Goal: Transaction & Acquisition: Purchase product/service

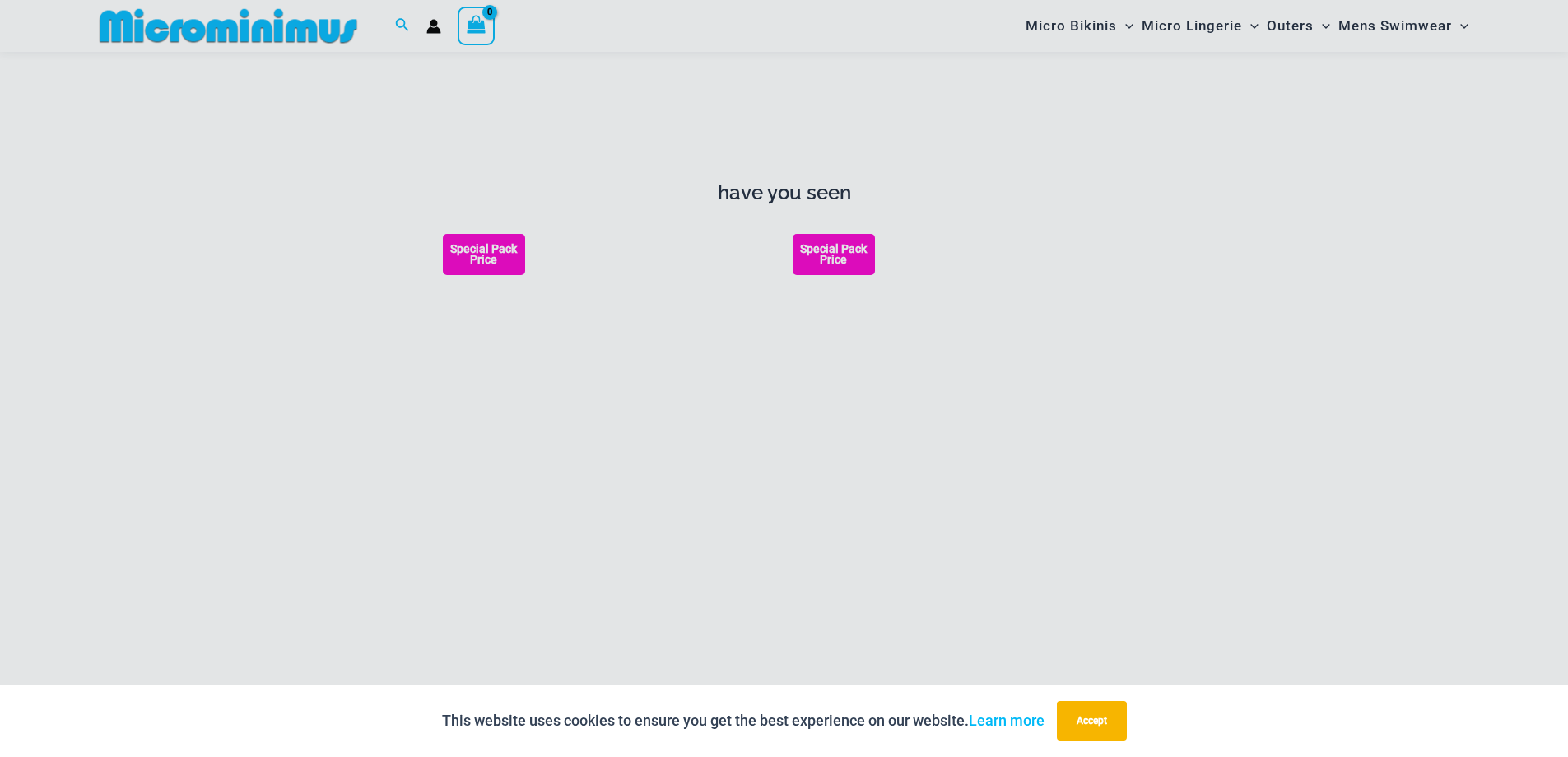
scroll to position [2210, 0]
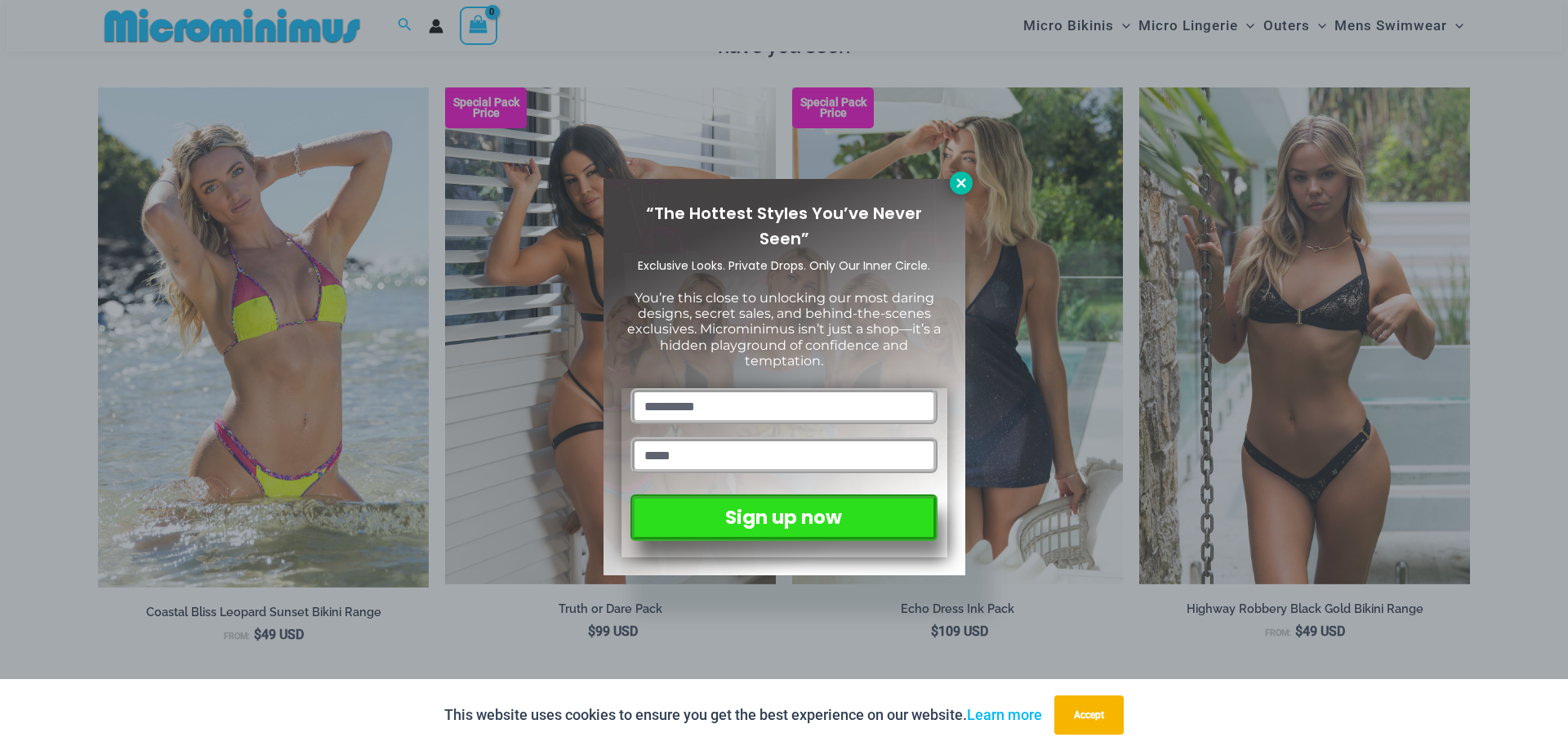
click at [959, 180] on icon at bounding box center [960, 182] width 9 height 9
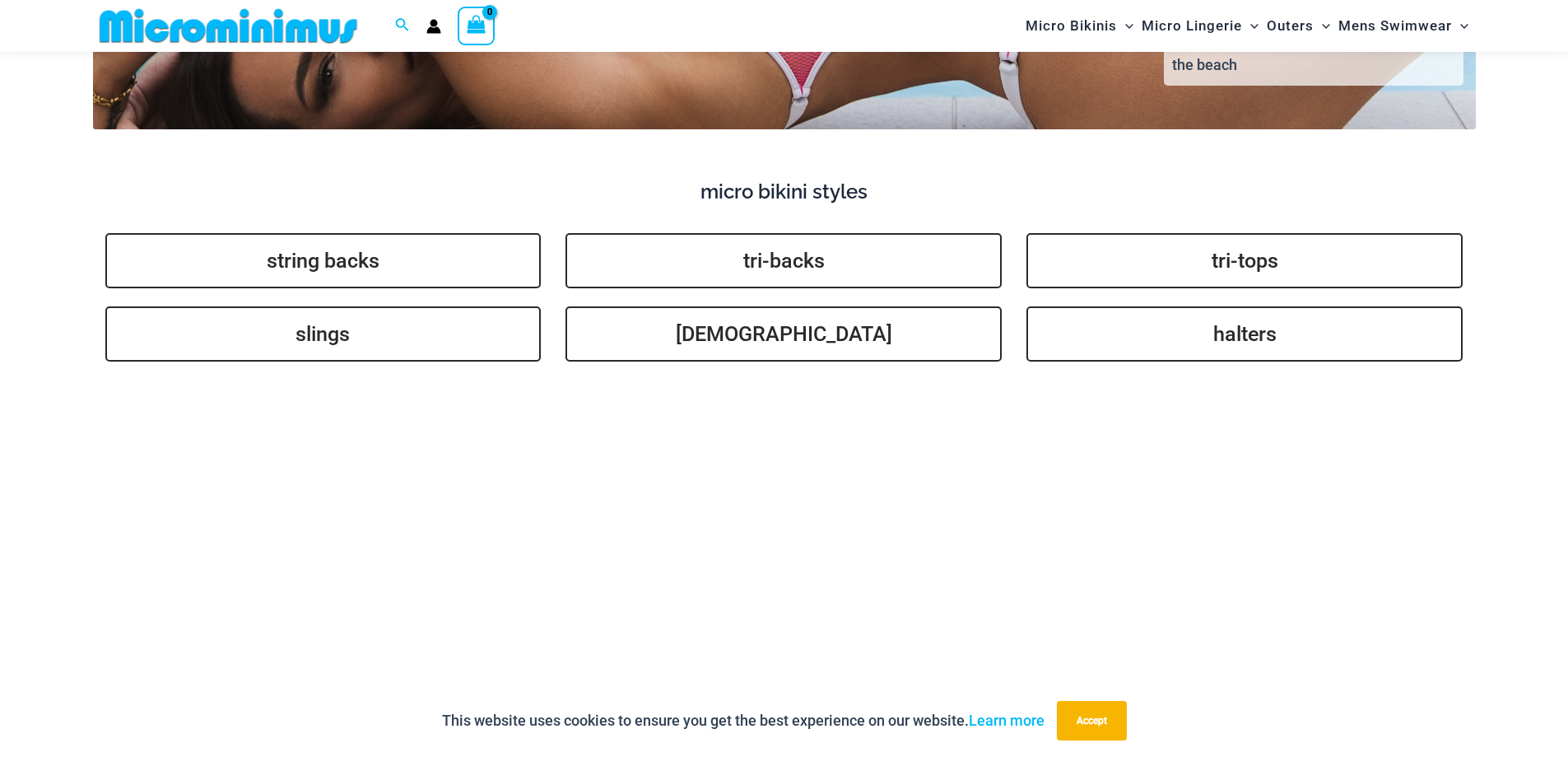
scroll to position [4022, 0]
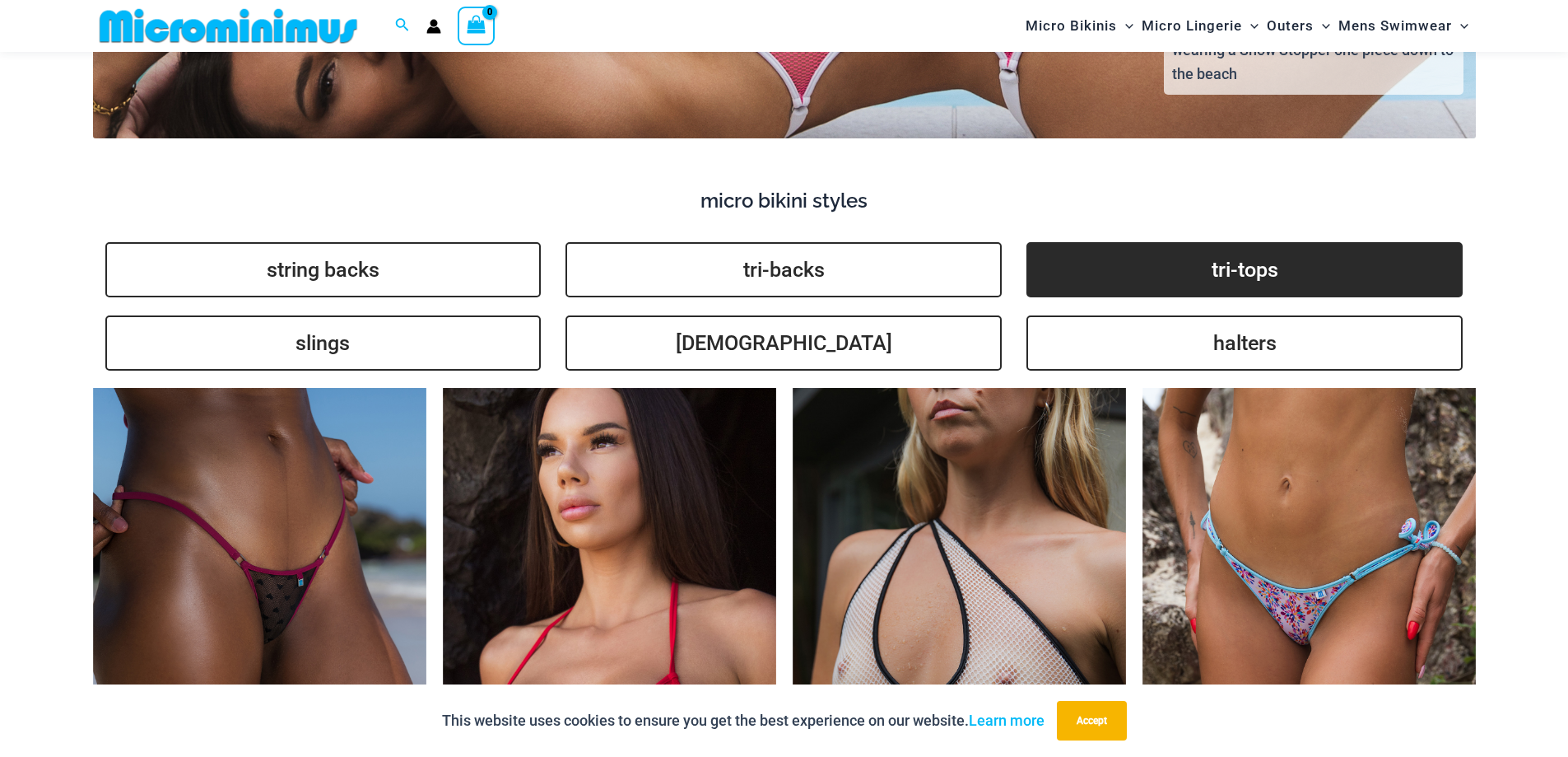
click at [1241, 252] on link "tri-tops" at bounding box center [1244, 270] width 436 height 55
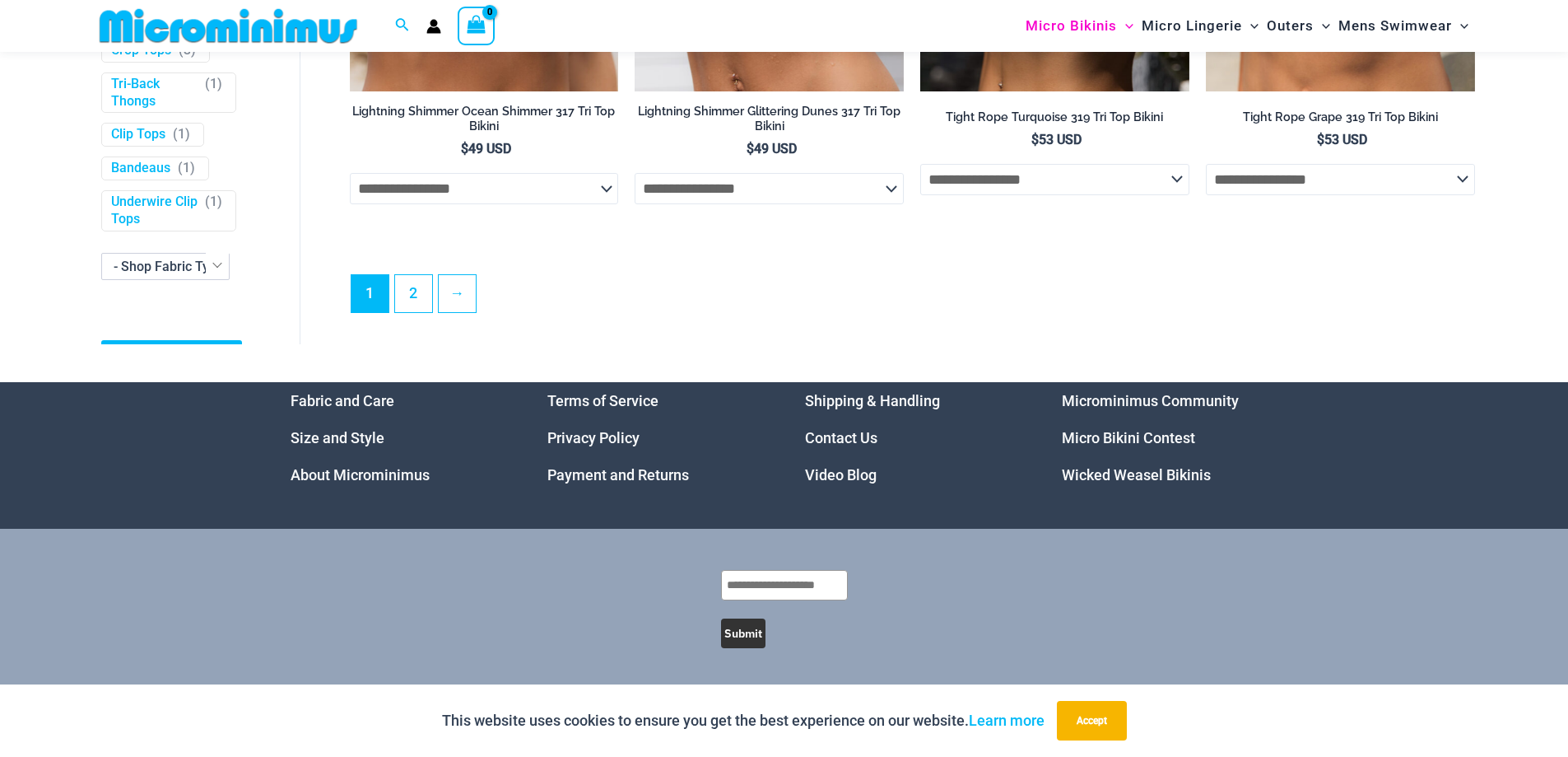
scroll to position [329, 0]
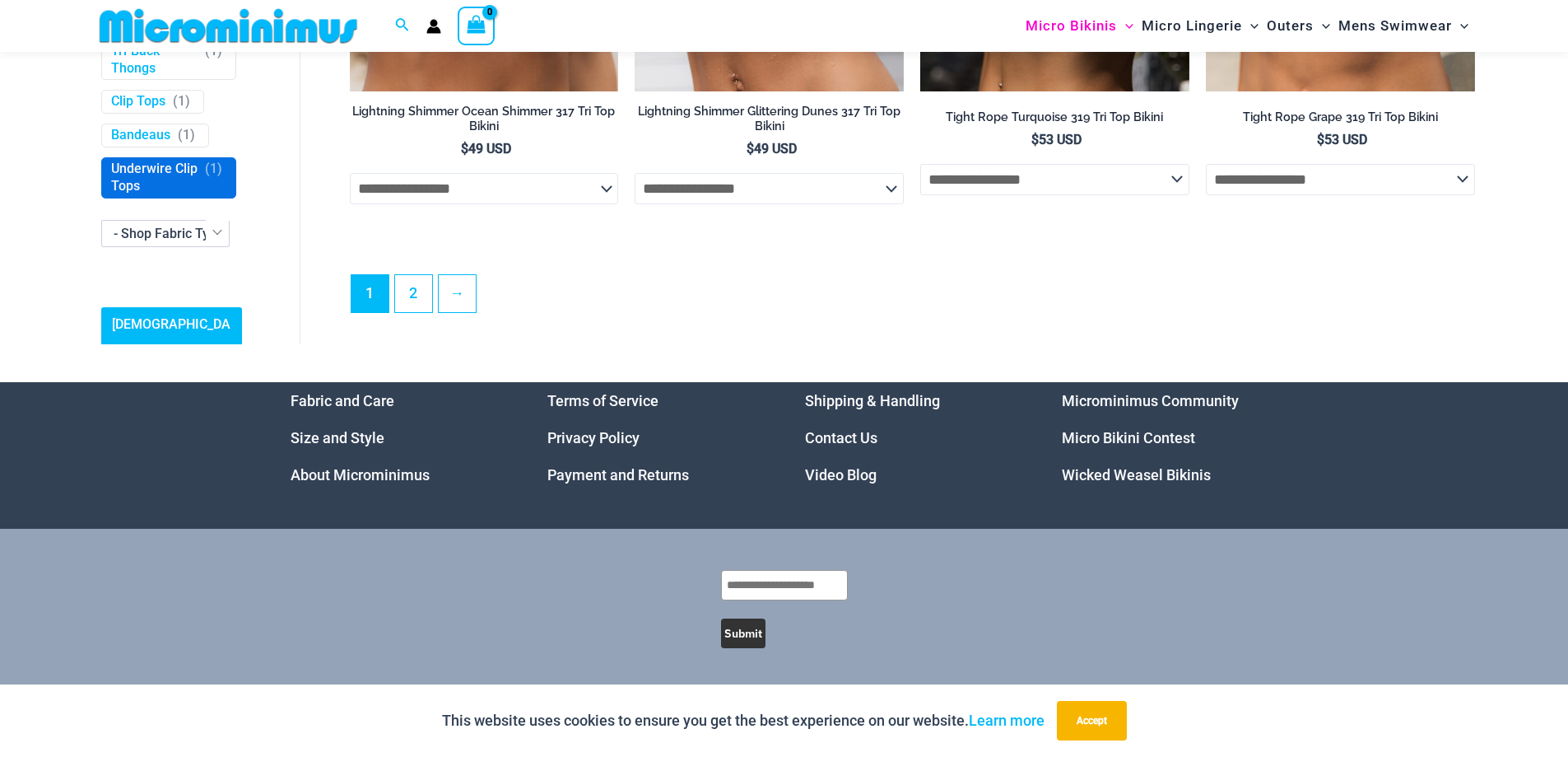
click at [129, 196] on link "Underwire Clip Tops" at bounding box center [154, 178] width 87 height 34
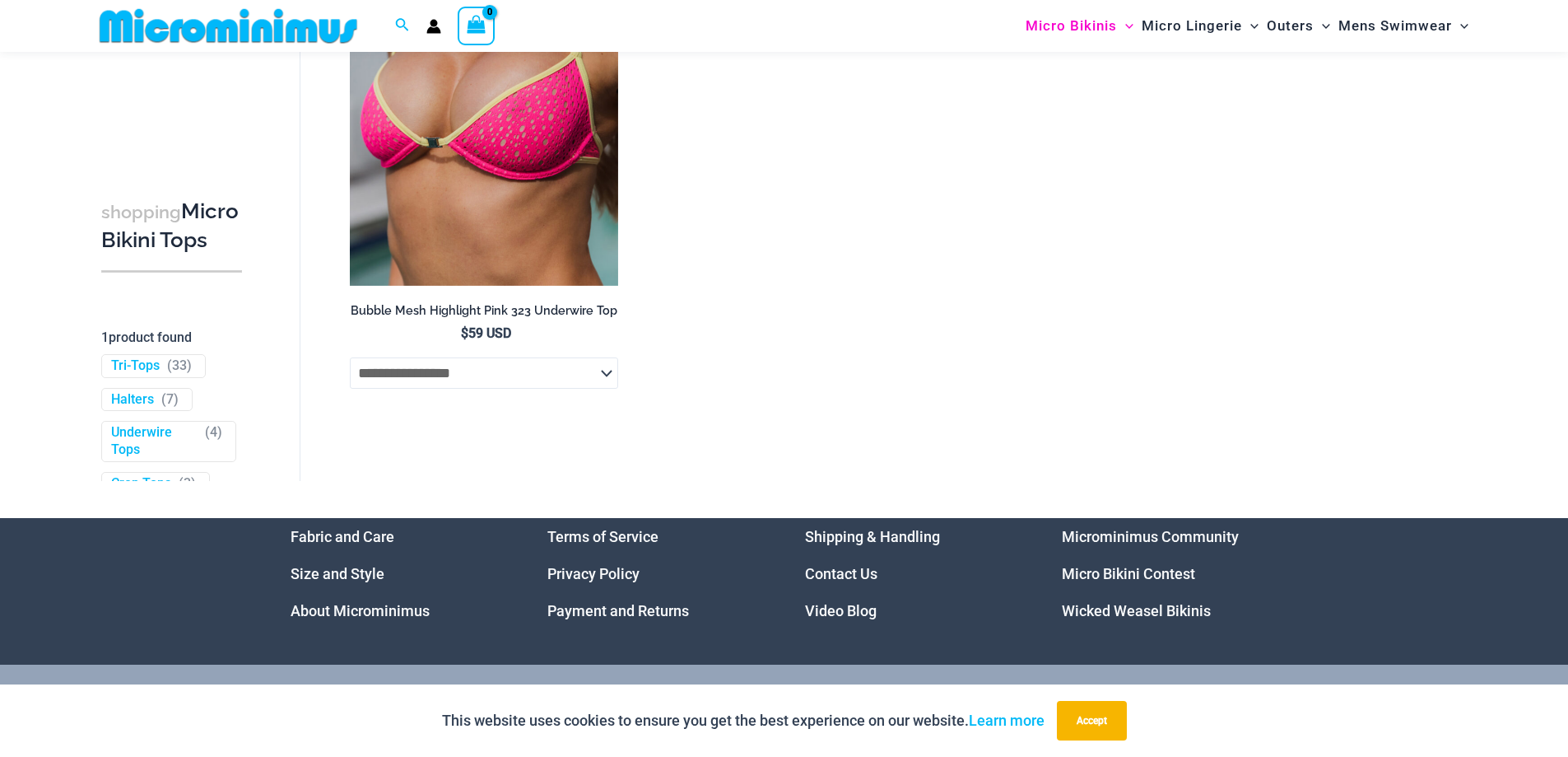
scroll to position [935, 0]
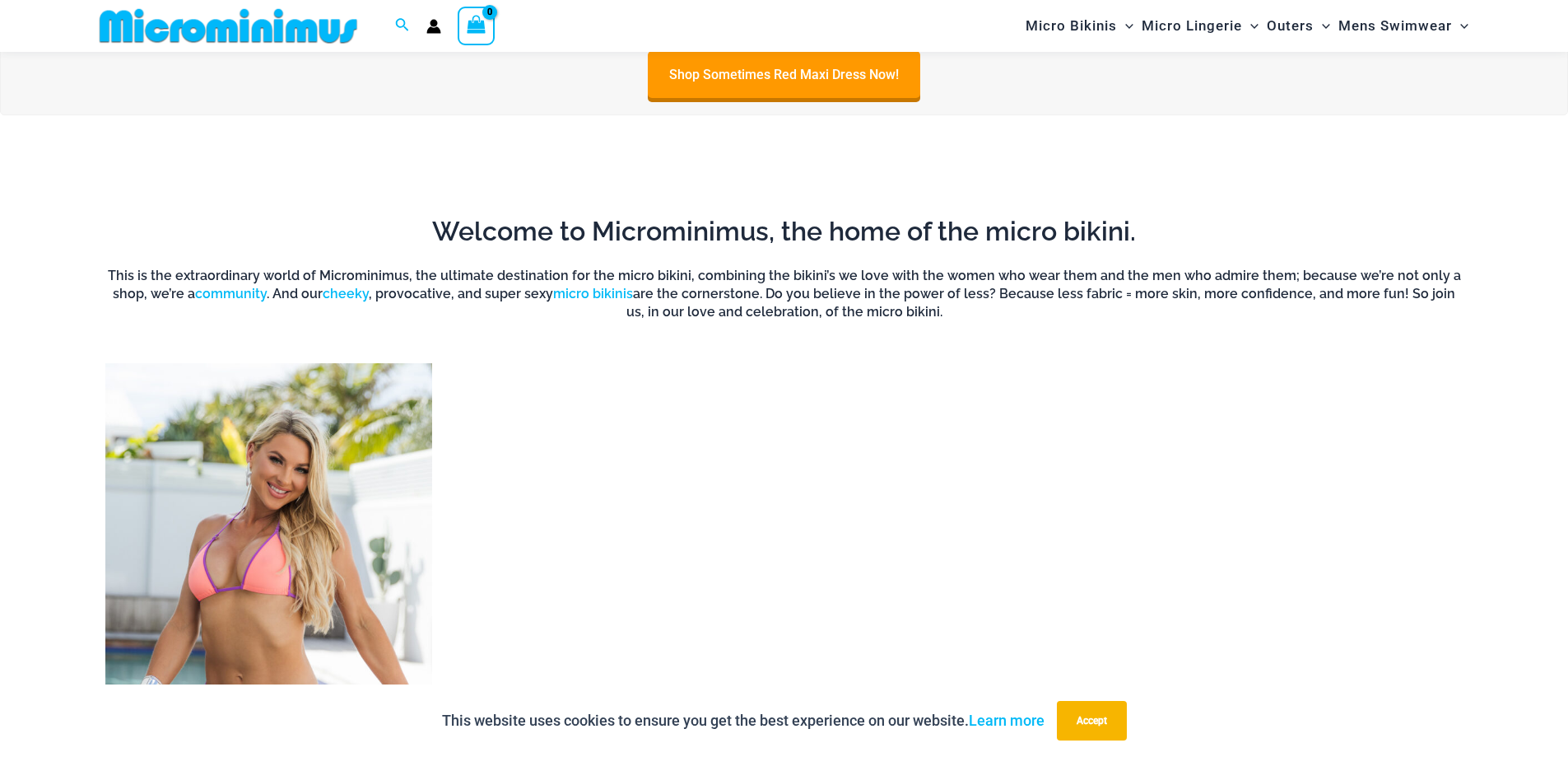
scroll to position [1551, 0]
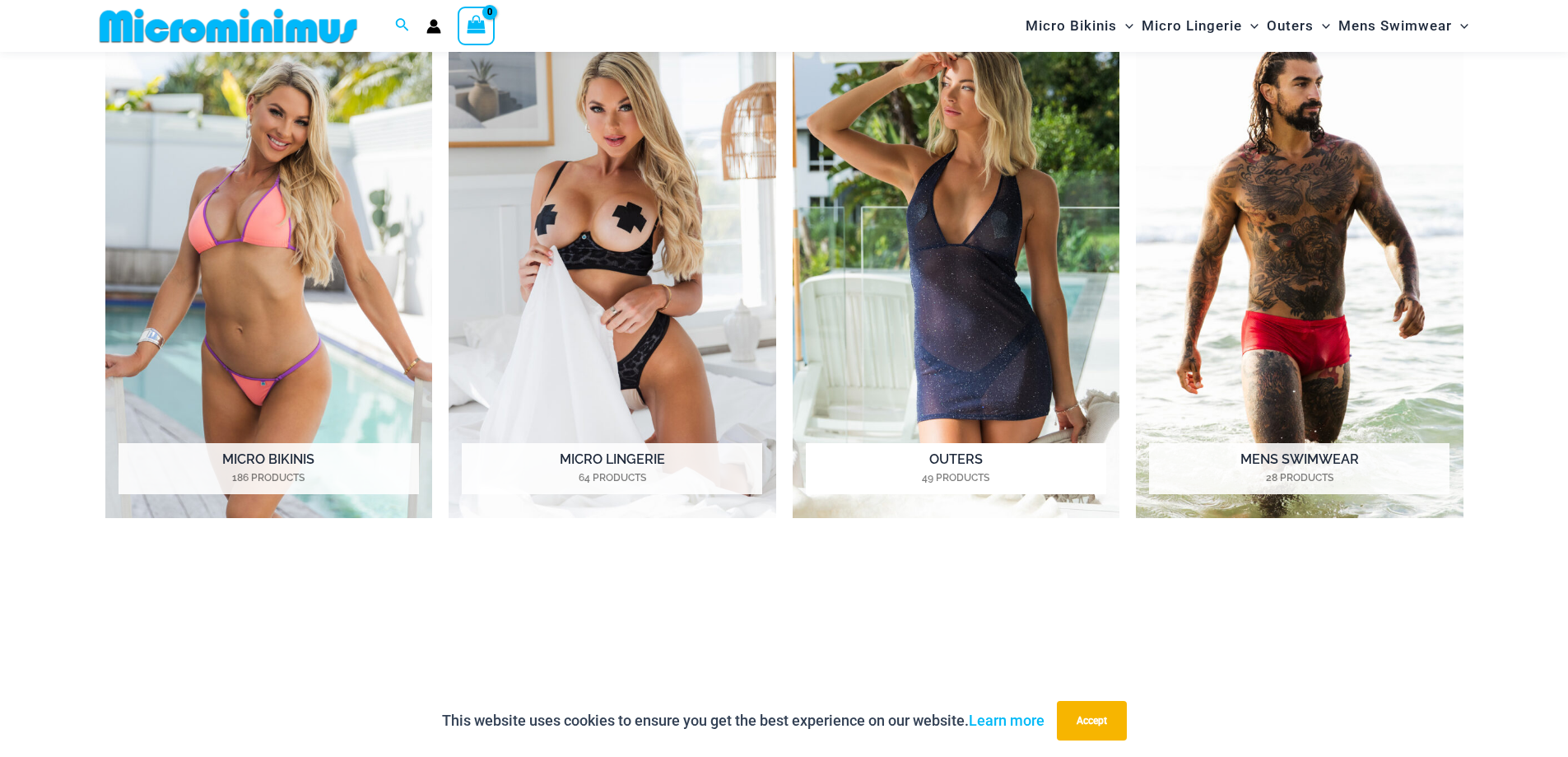
click at [940, 296] on img "Visit product category Outers" at bounding box center [957, 267] width 328 height 503
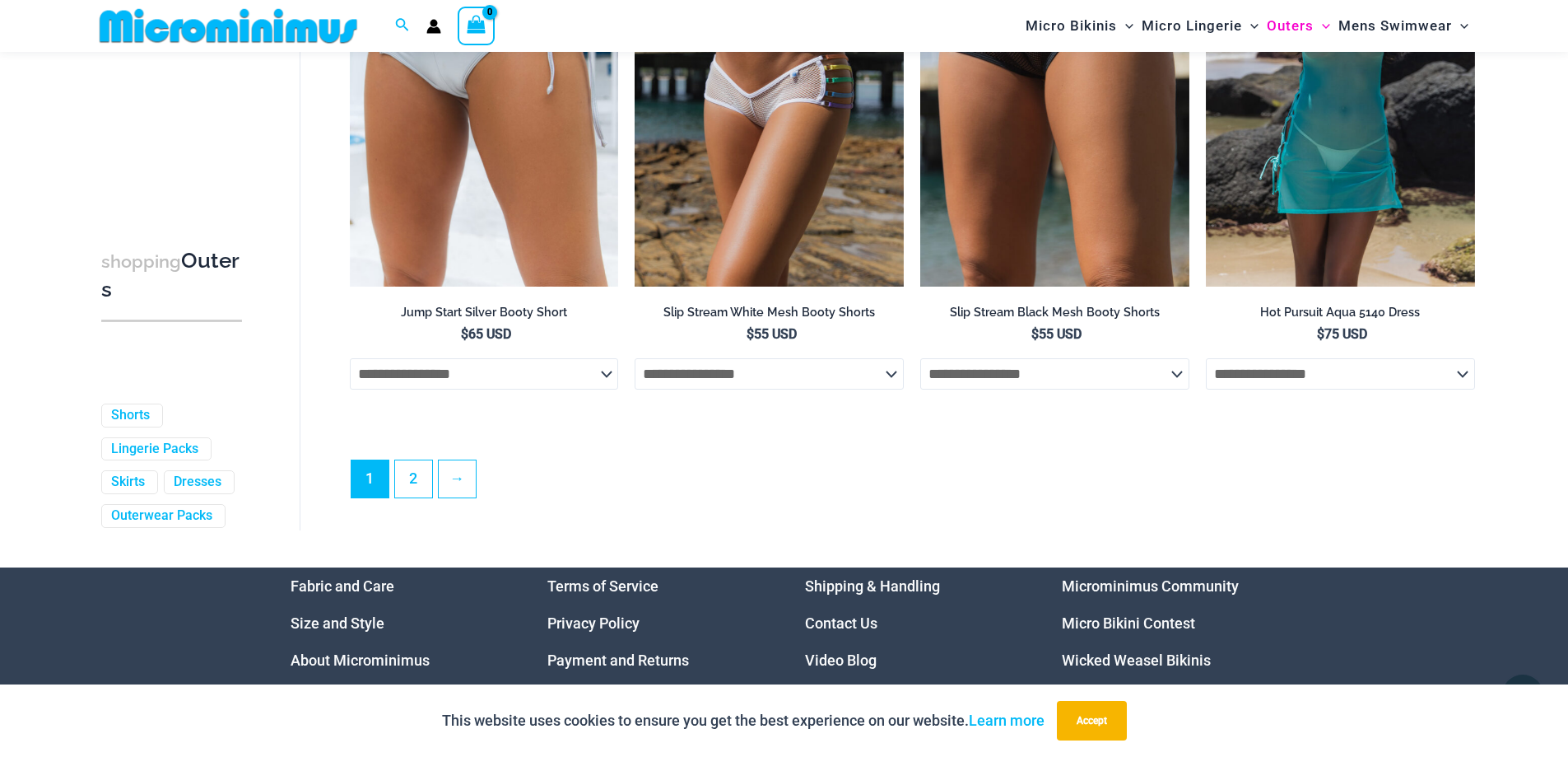
scroll to position [4560, 0]
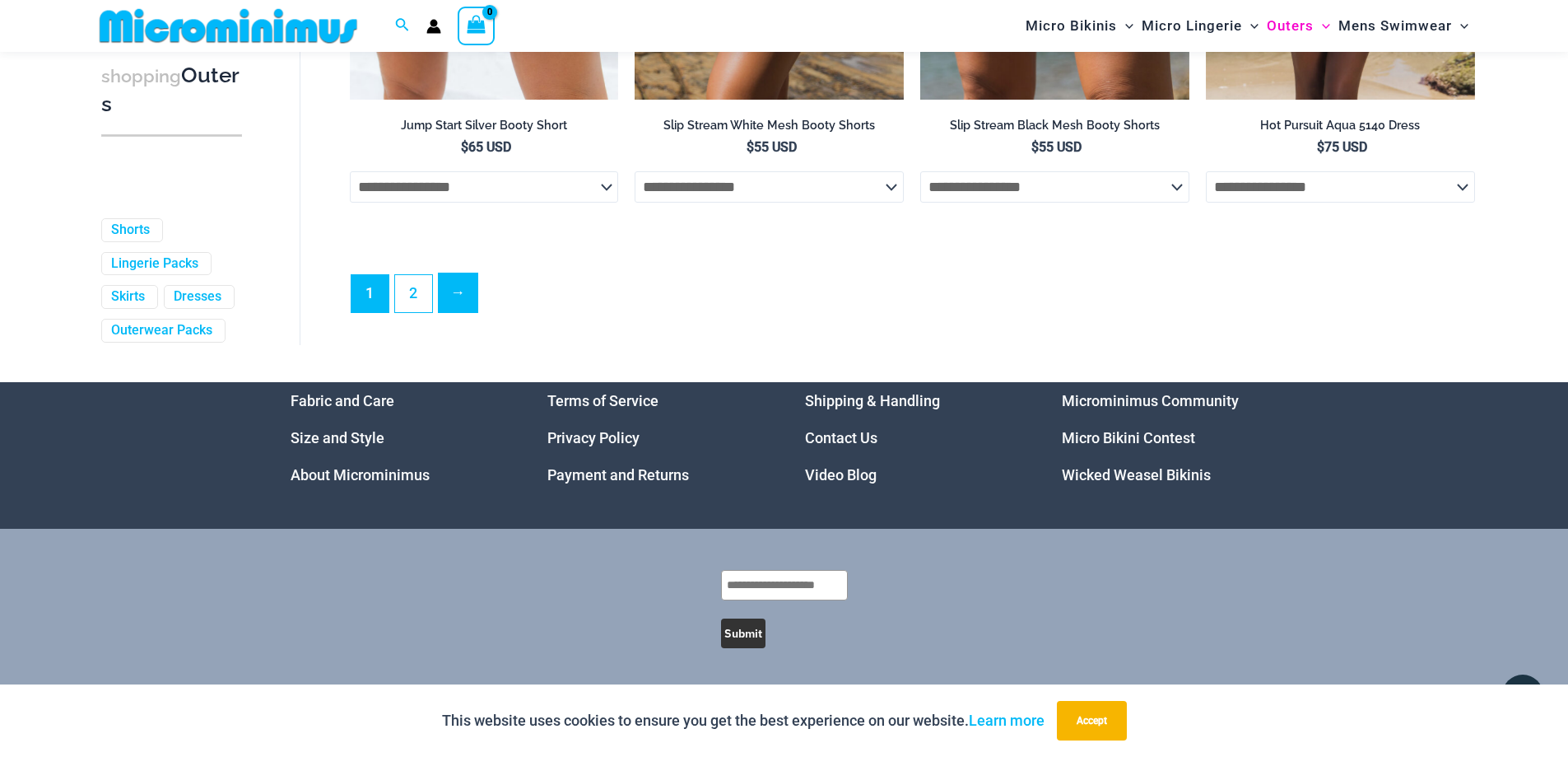
click at [455, 287] on link "→" at bounding box center [458, 293] width 39 height 39
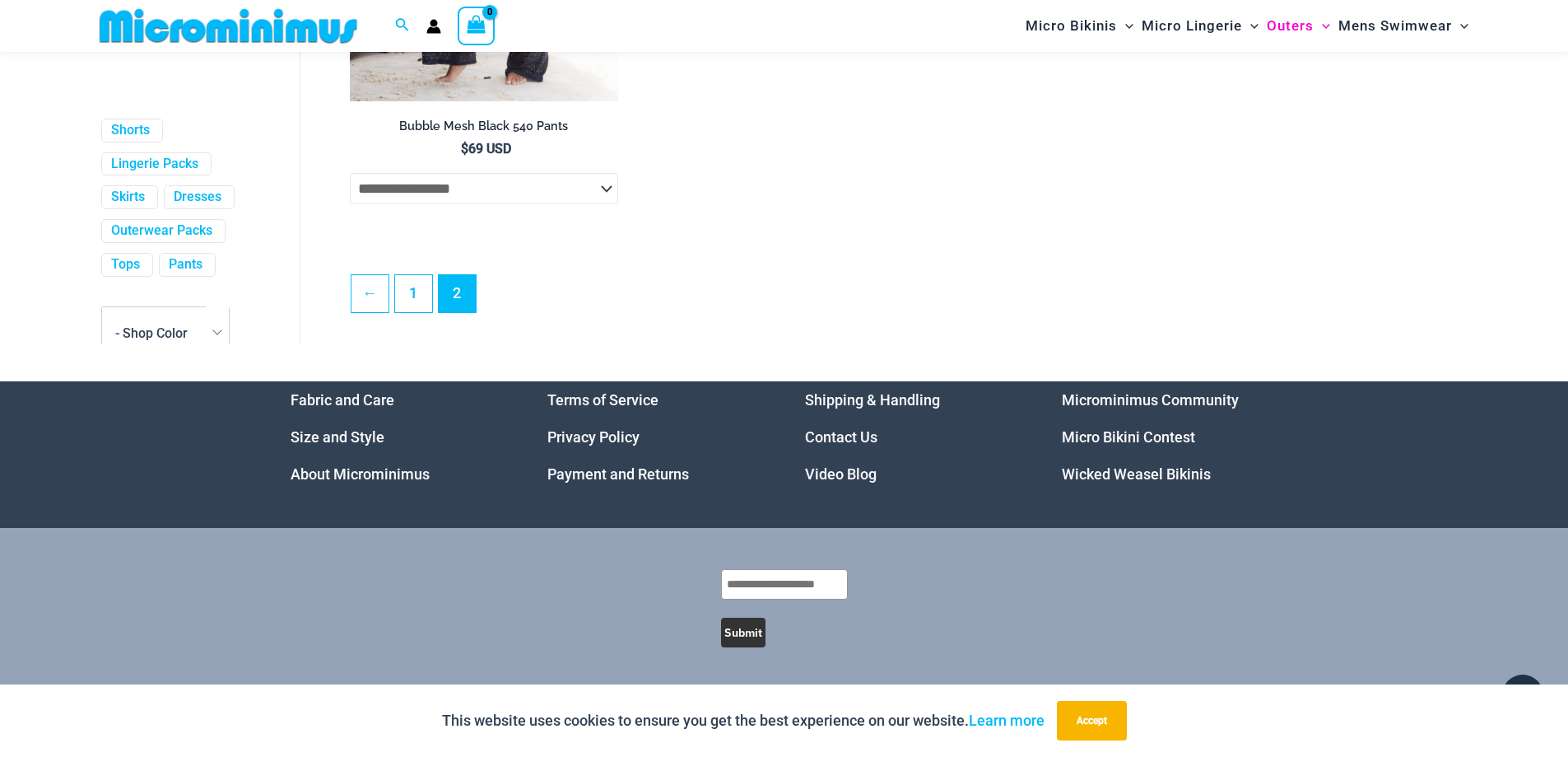
scroll to position [132, 0]
click at [119, 240] on link "Tops" at bounding box center [126, 231] width 29 height 18
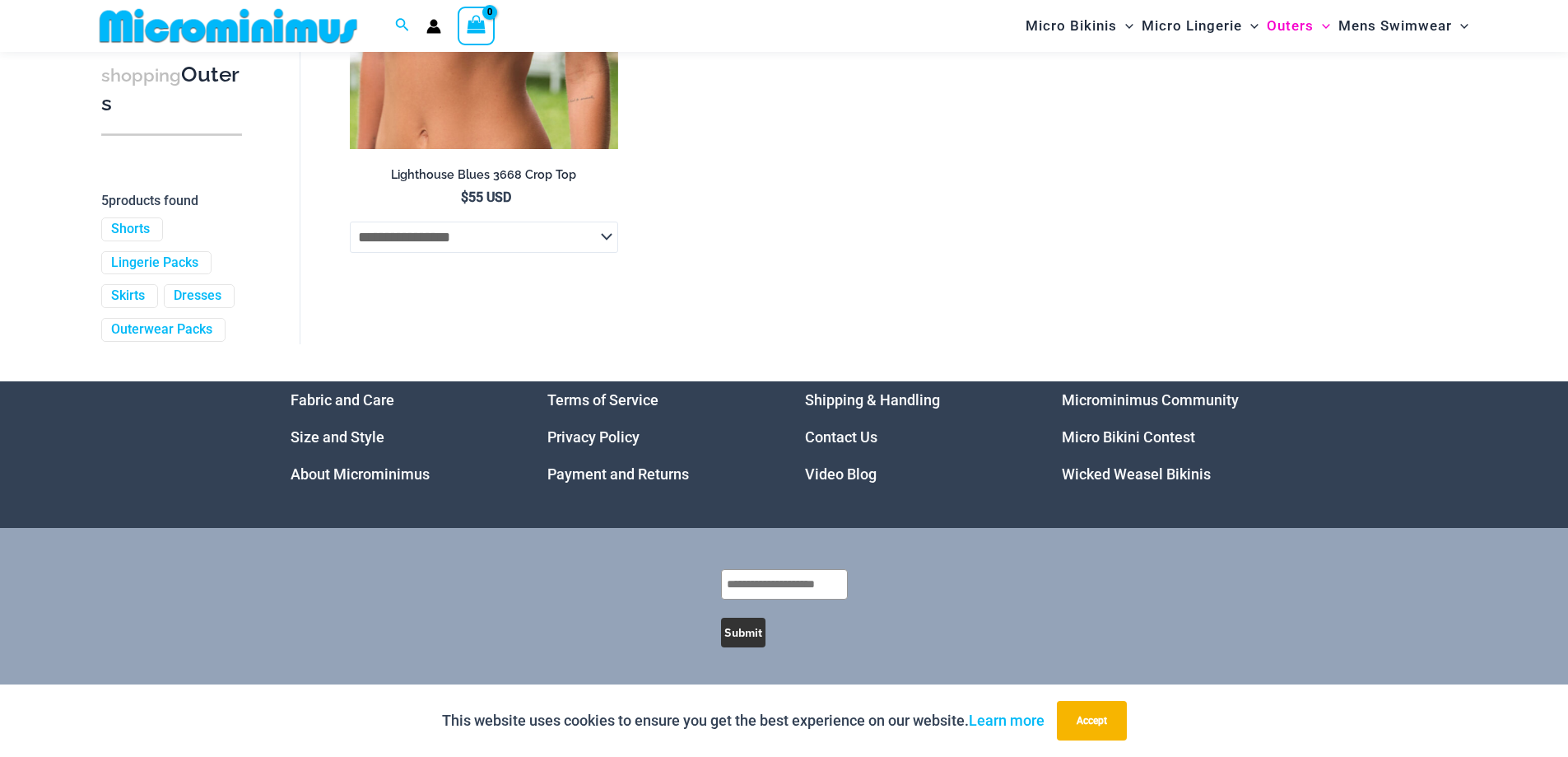
scroll to position [1161, 0]
click at [119, 291] on link "Skirts" at bounding box center [128, 297] width 34 height 18
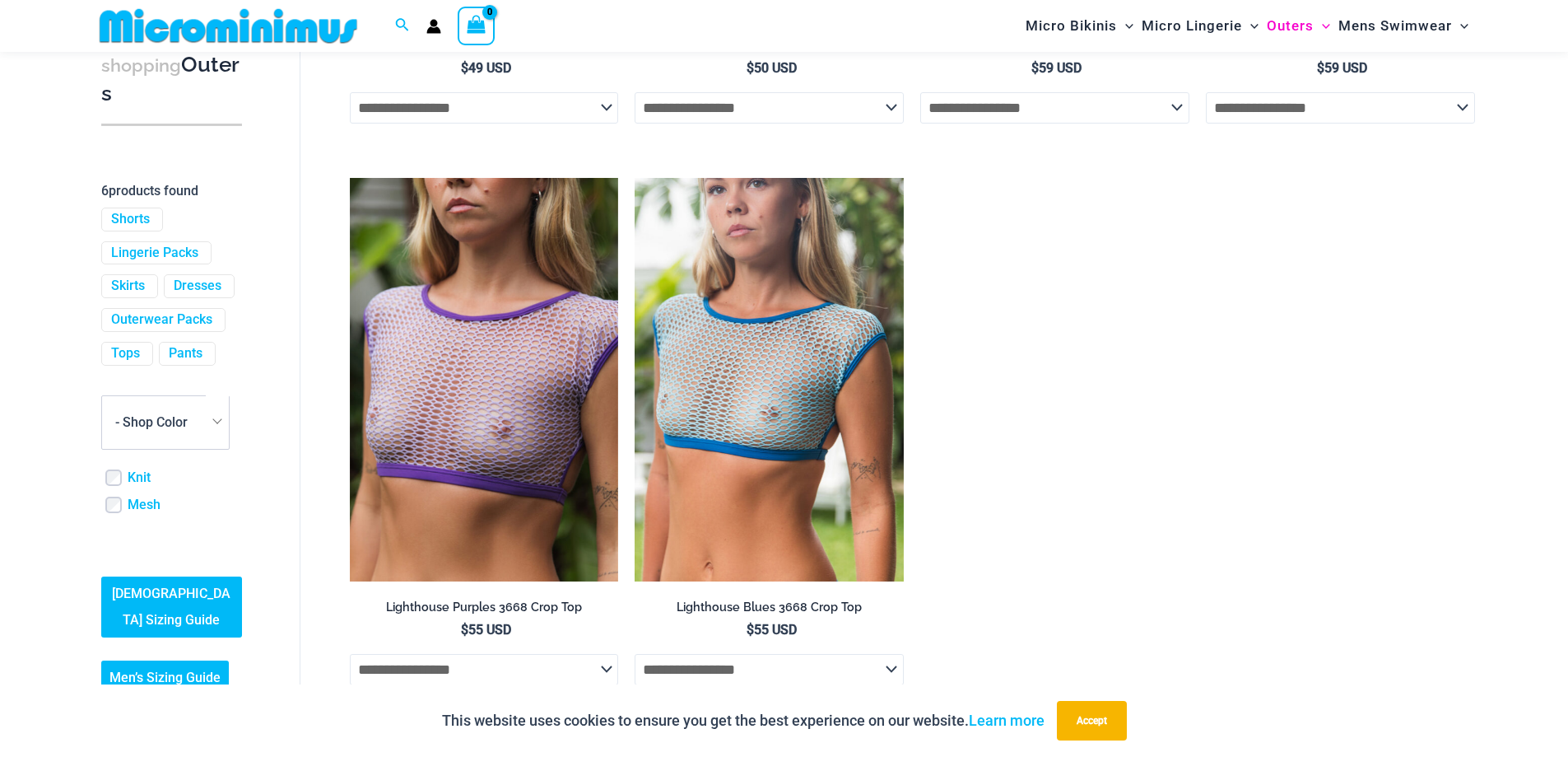
scroll to position [454, 0]
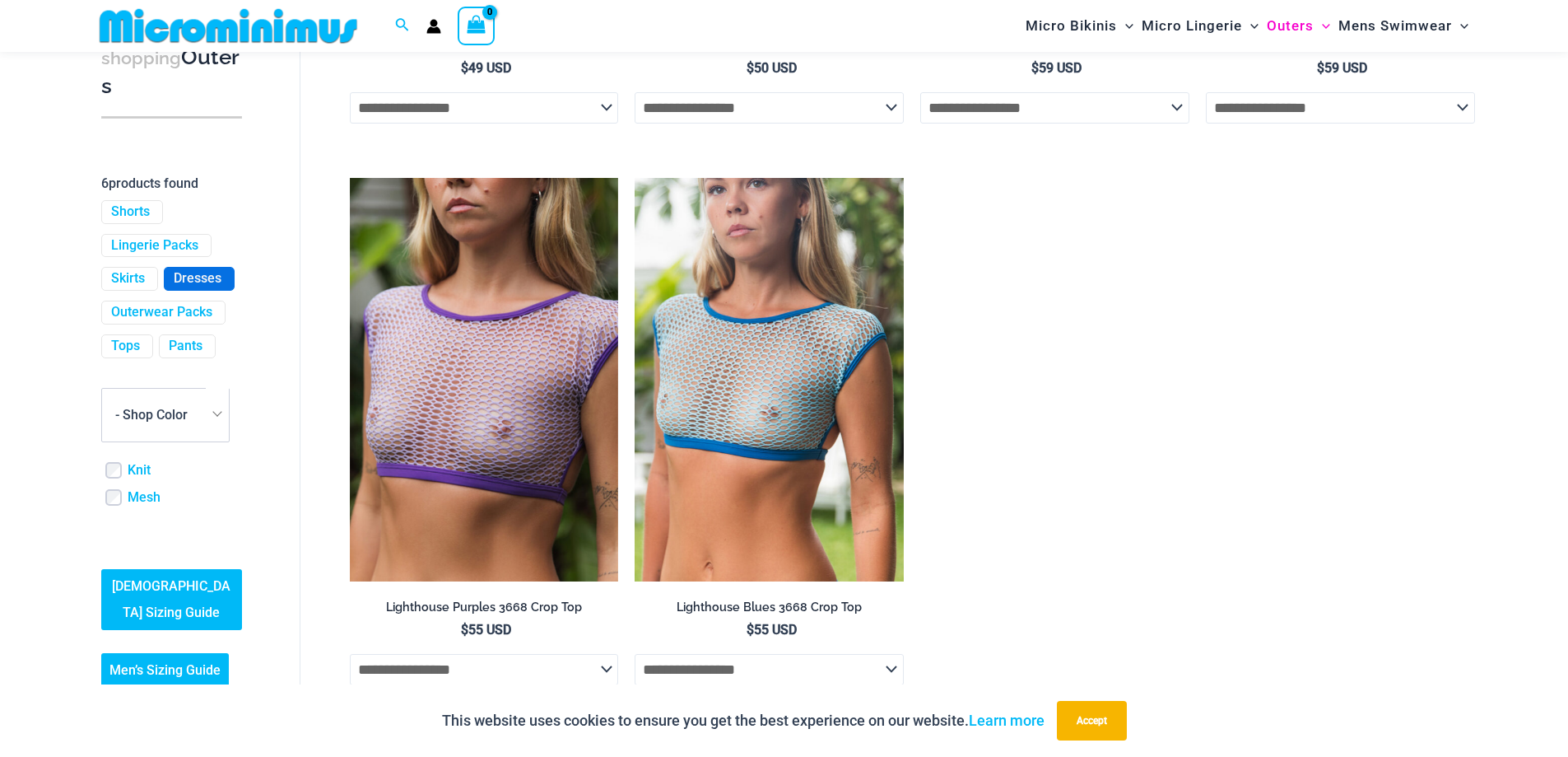
click at [174, 271] on link "Dresses" at bounding box center [197, 279] width 48 height 18
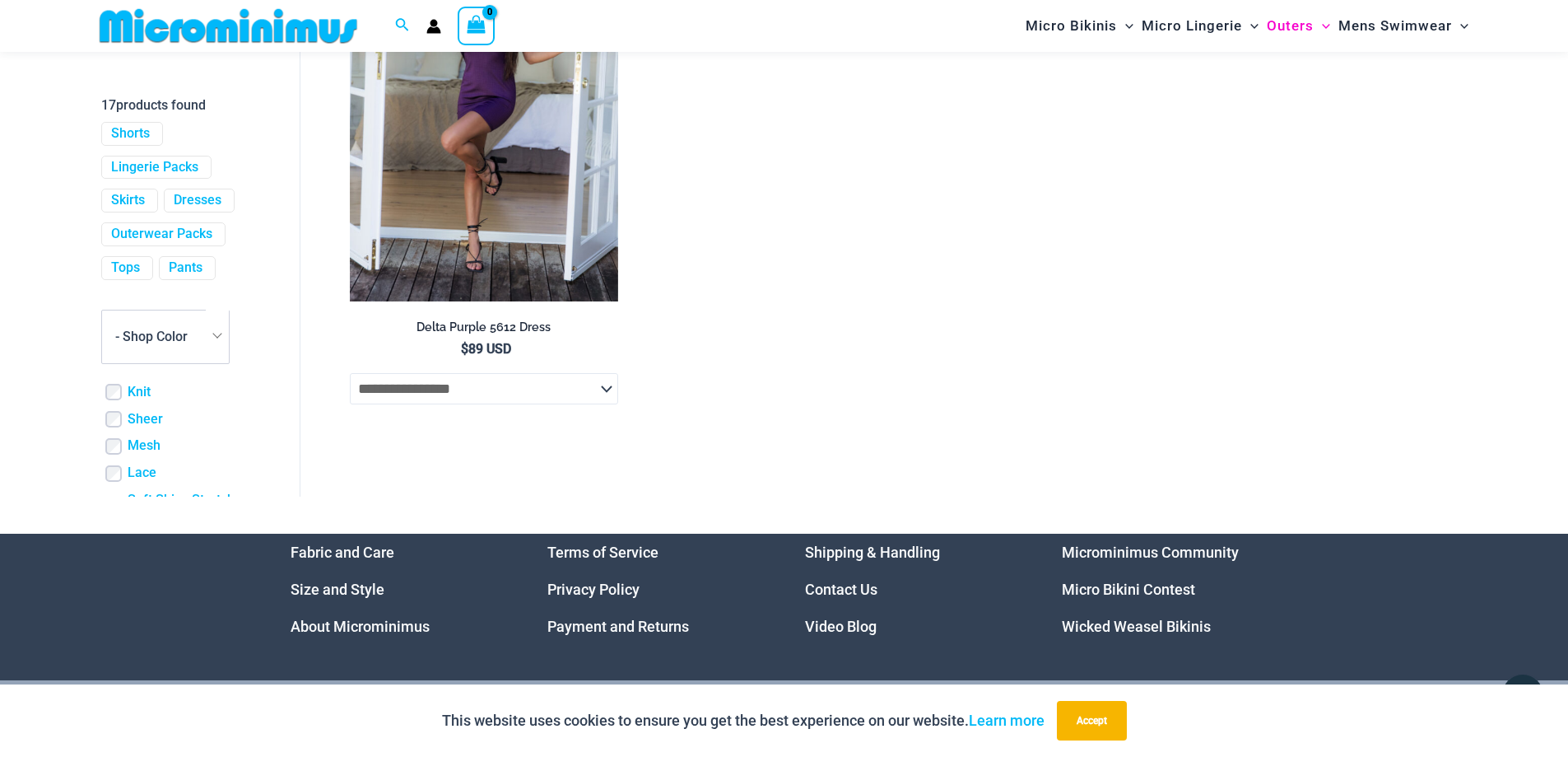
scroll to position [264, 0]
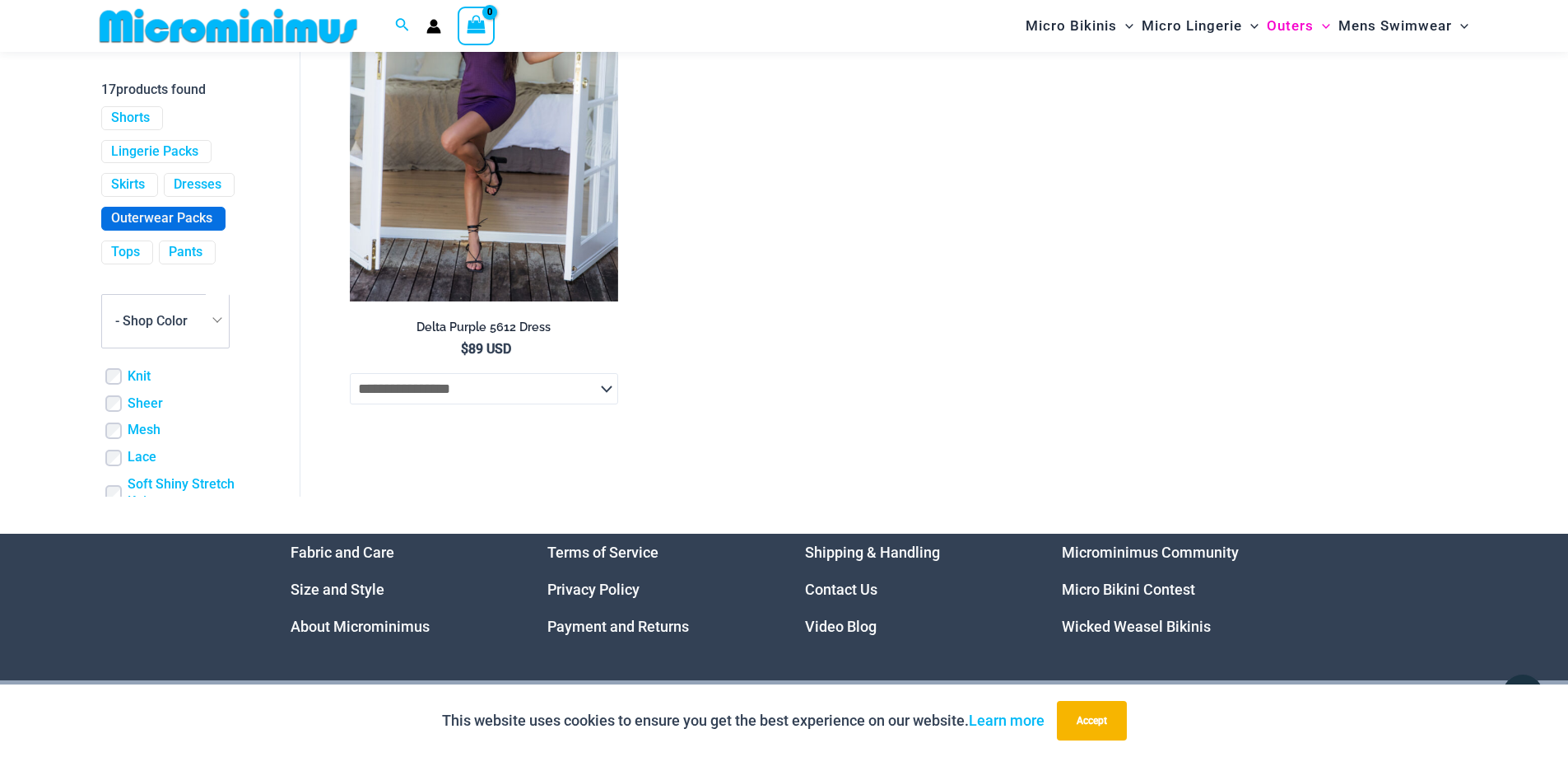
click at [142, 228] on link "Outerwear Packs" at bounding box center [162, 219] width 102 height 18
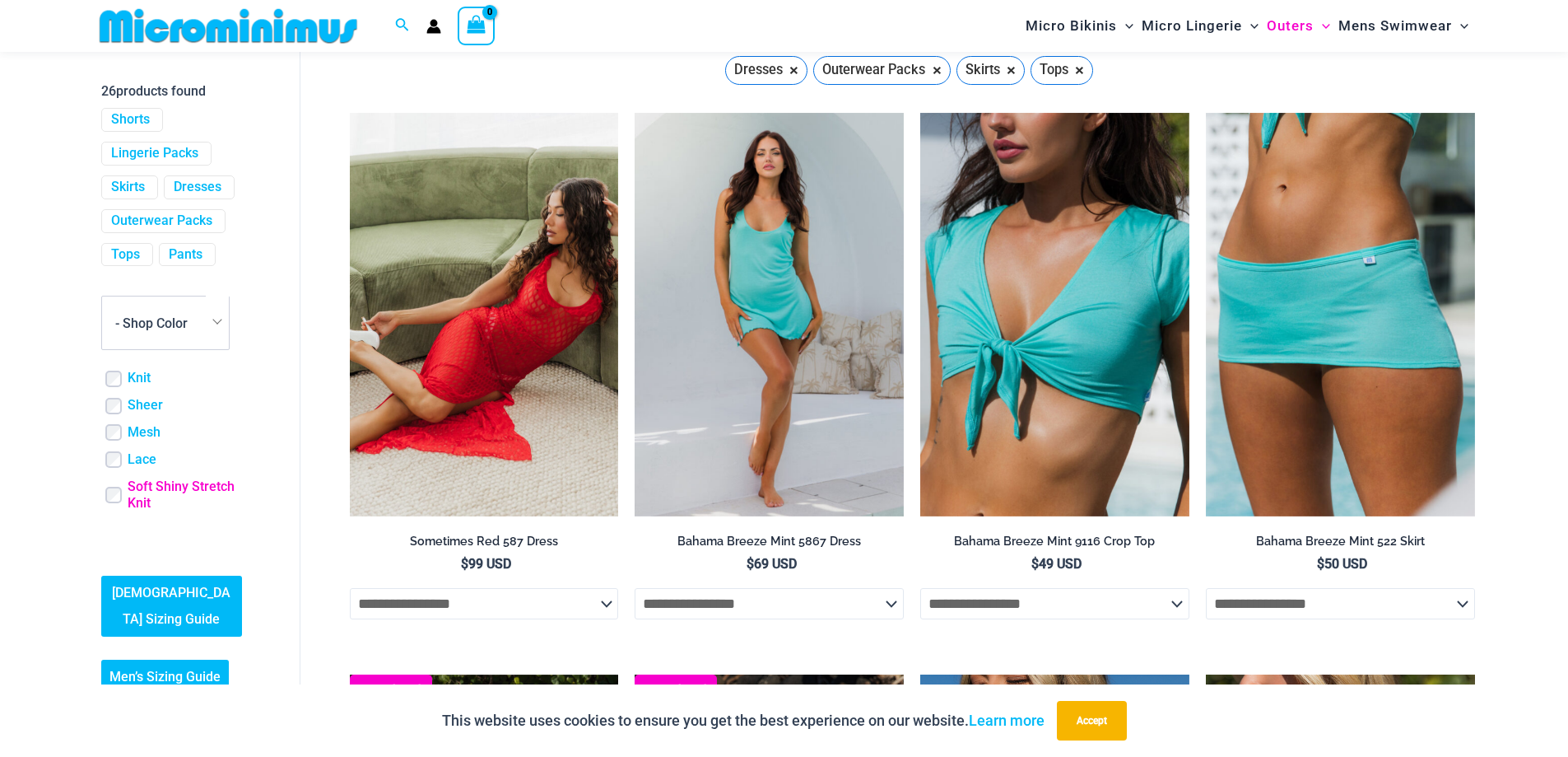
scroll to position [399, 0]
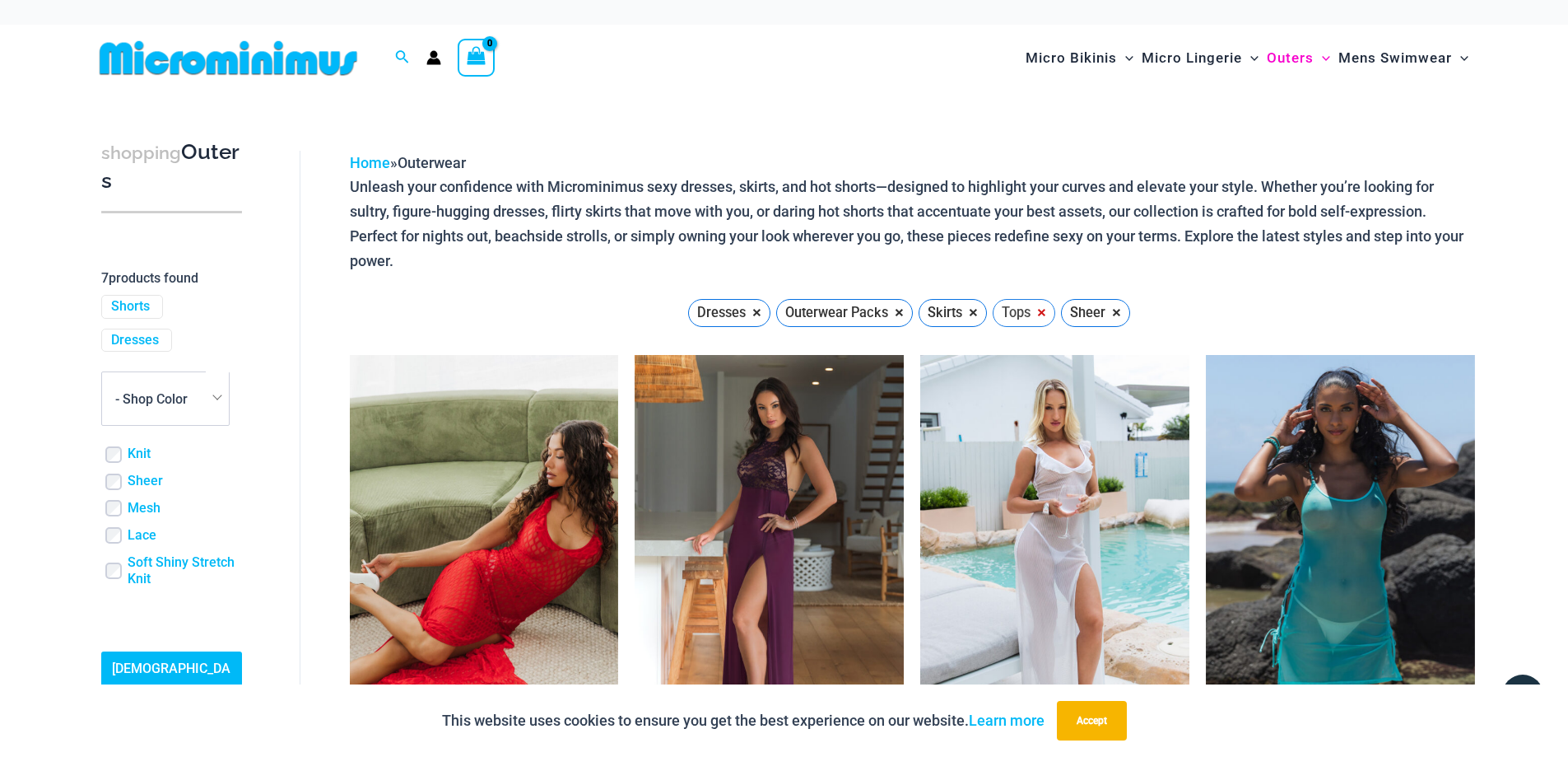
click at [1039, 312] on span "×" at bounding box center [1041, 312] width 9 height 13
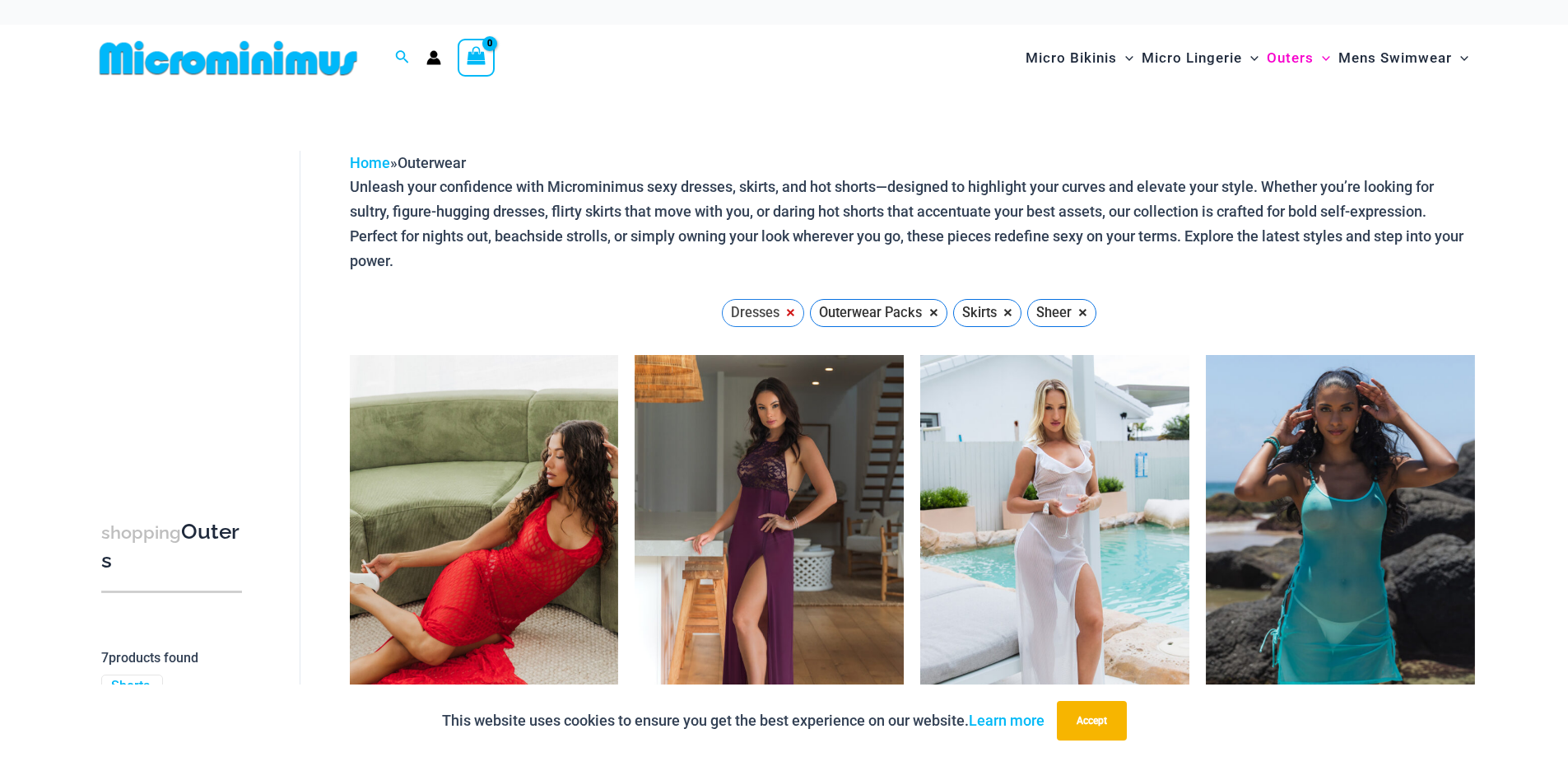
click at [790, 313] on span "×" at bounding box center [790, 312] width 9 height 13
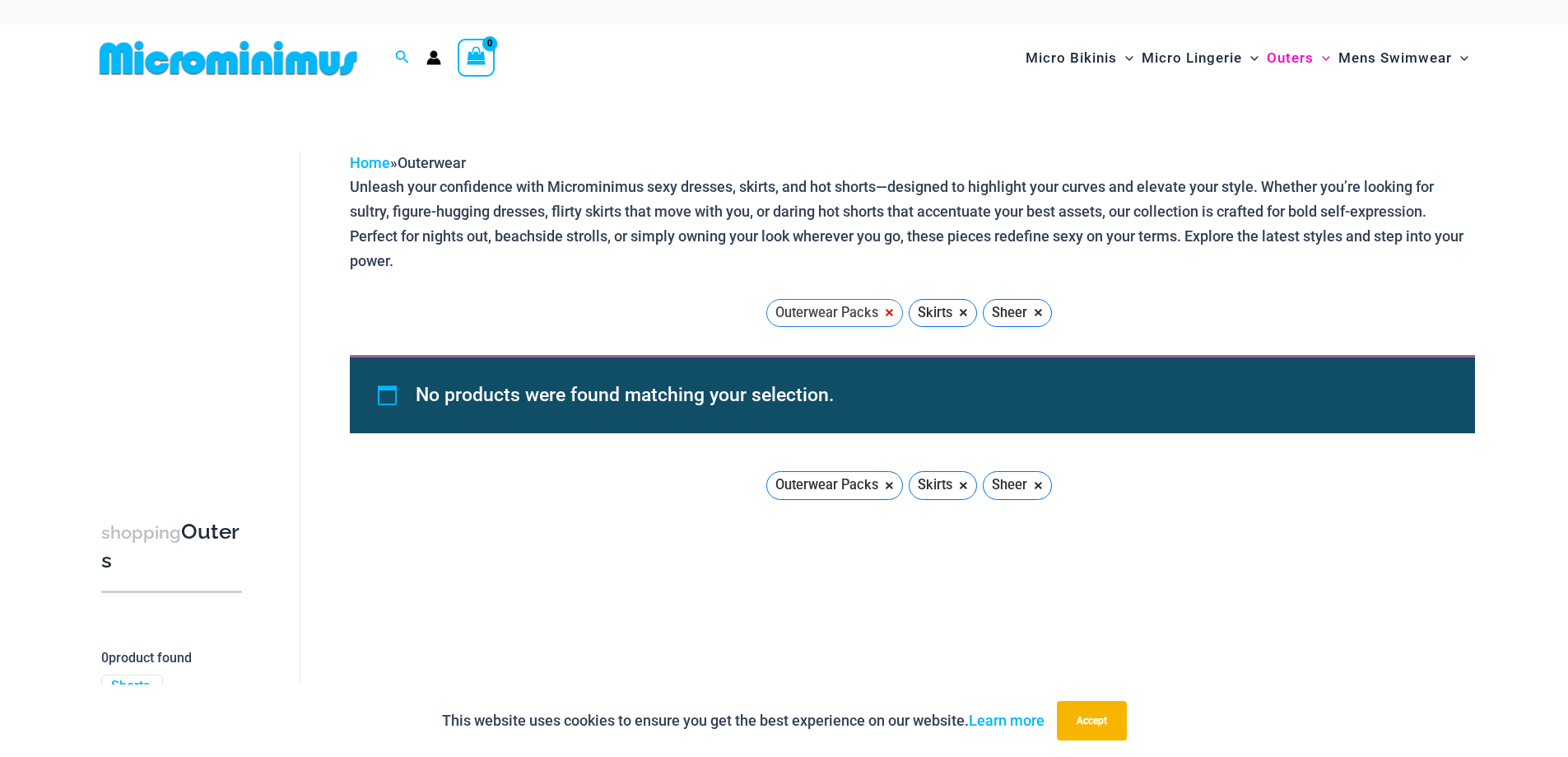
click at [887, 313] on span "×" at bounding box center [888, 312] width 9 height 13
click at [891, 309] on span "×" at bounding box center [892, 312] width 9 height 13
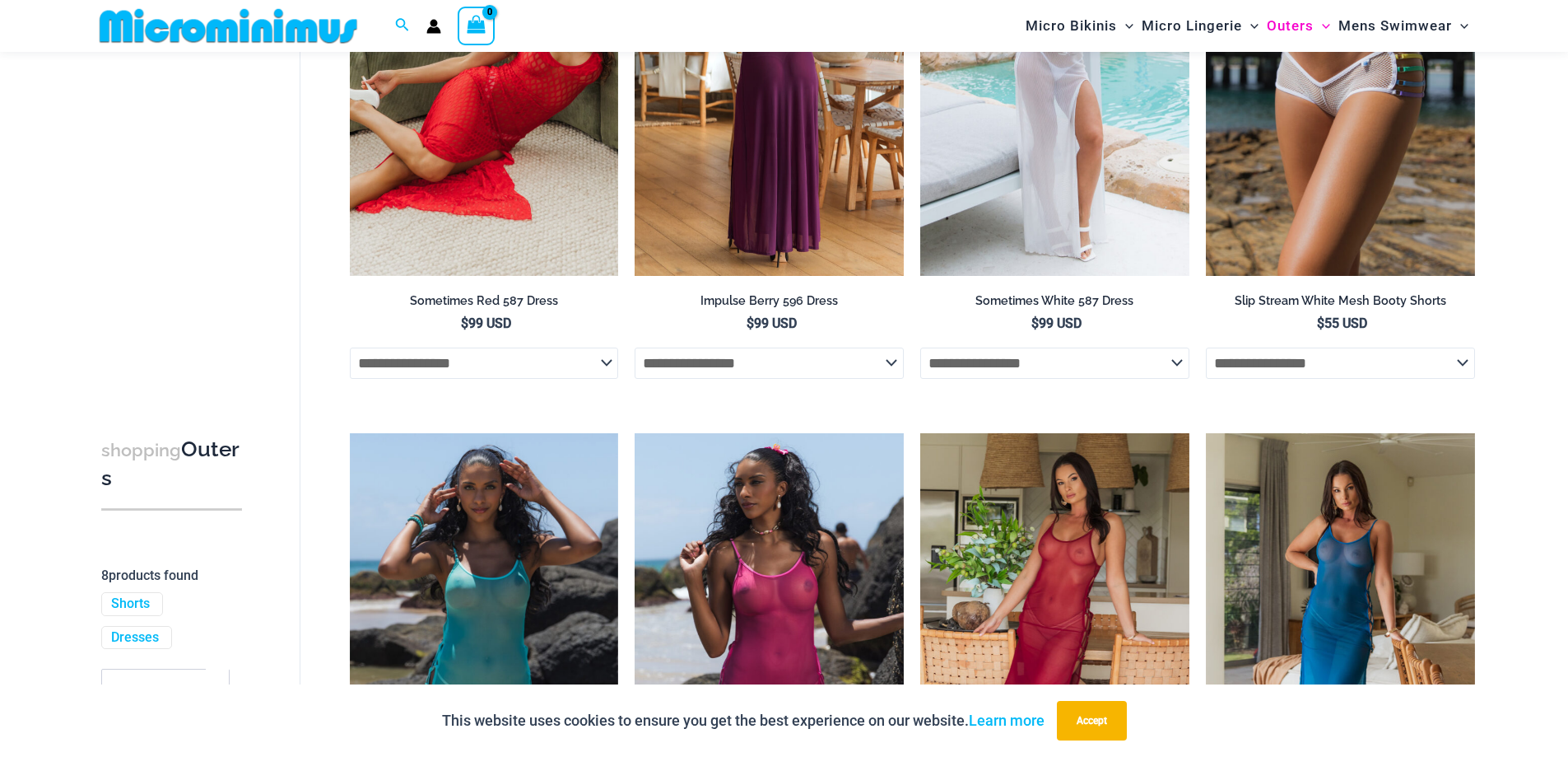
scroll to position [173, 0]
